Goal: Information Seeking & Learning: Learn about a topic

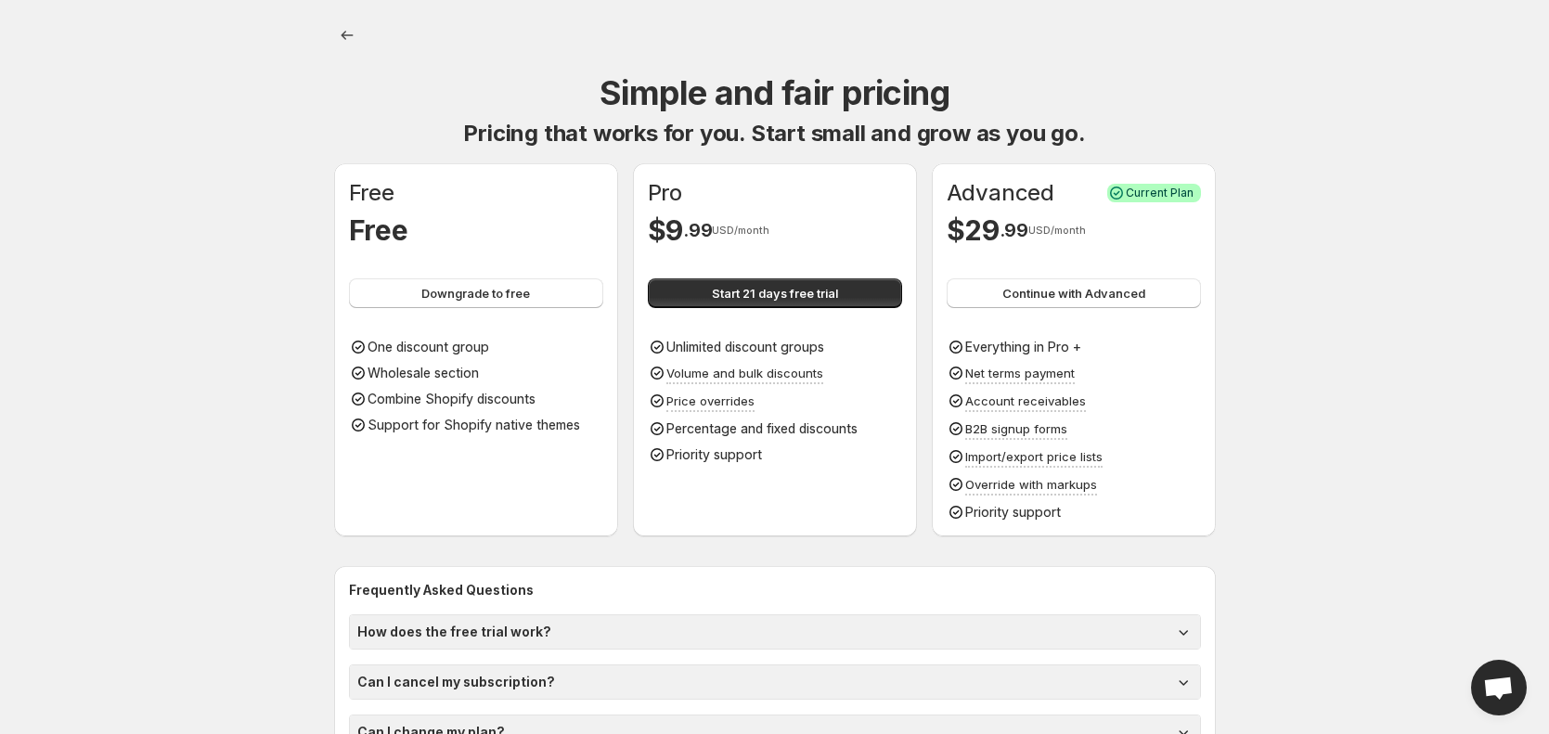
click at [466, 630] on h1 "How does the free trial work?" at bounding box center [454, 632] width 194 height 19
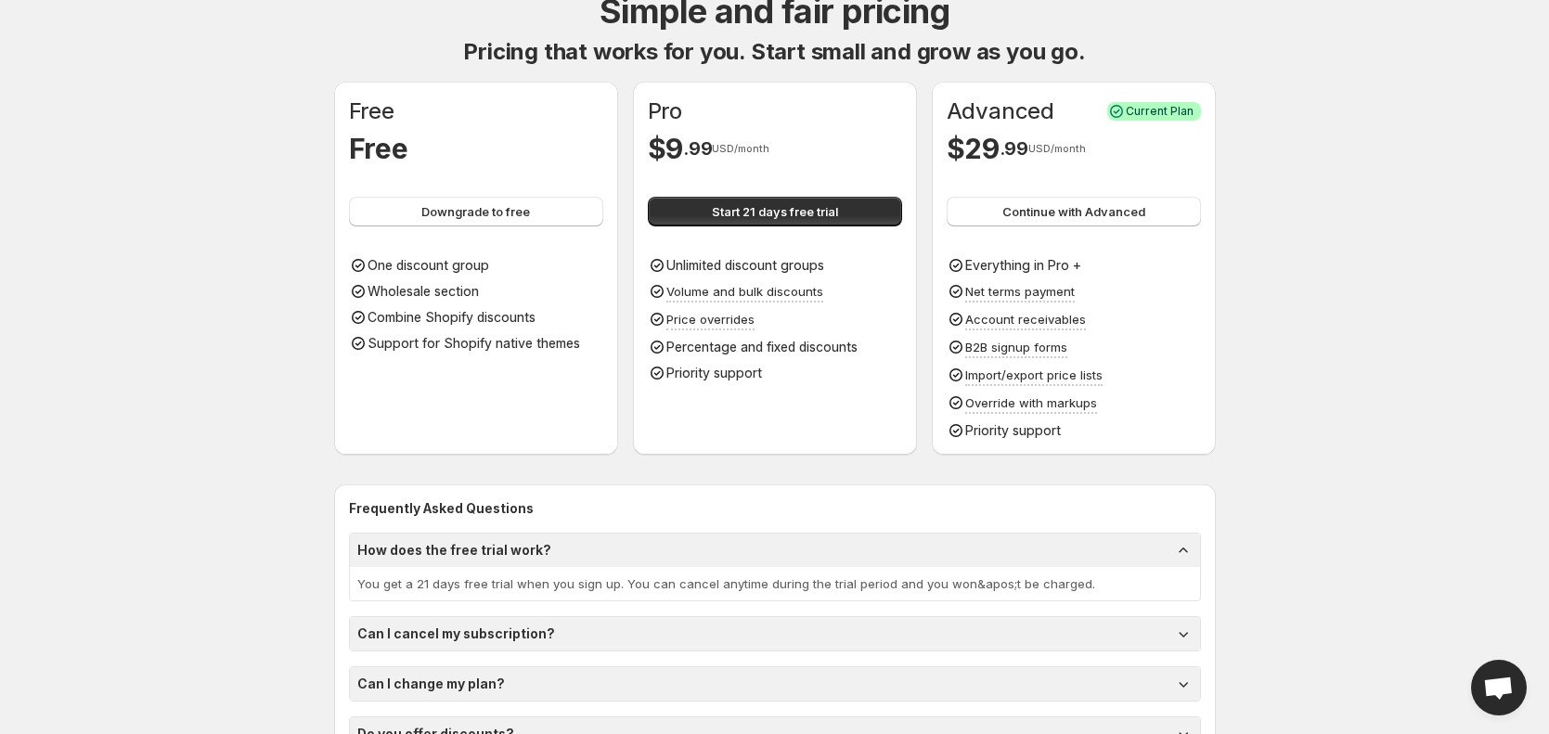
scroll to position [60, 0]
